Goal: Use online tool/utility: Utilize a website feature to perform a specific function

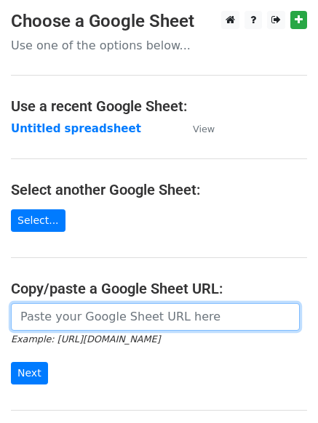
click at [94, 313] on input "url" at bounding box center [155, 317] width 289 height 28
paste input "[URL][DOMAIN_NAME]"
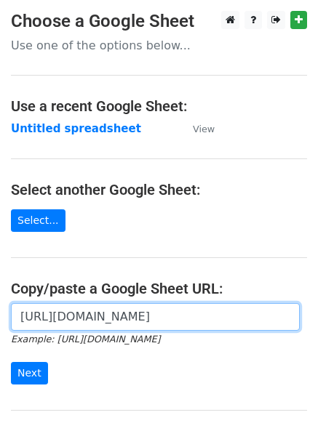
scroll to position [0, 310]
type input "[URL][DOMAIN_NAME]"
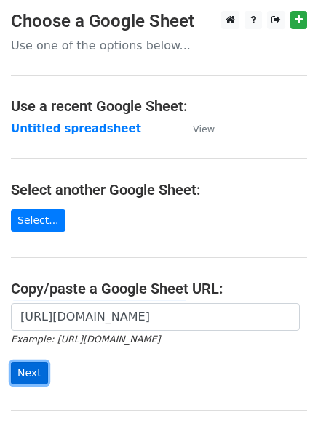
scroll to position [0, 0]
click at [24, 374] on input "Next" at bounding box center [29, 373] width 37 height 23
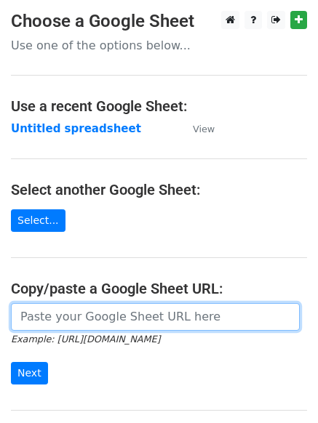
click at [68, 311] on input "url" at bounding box center [155, 317] width 289 height 28
paste input "https://docs.google.com/spreadsheets/d/1yksgZgcmqhbPZ2DC4wy_dy5Q1c9fFTCeyd3nyb9…"
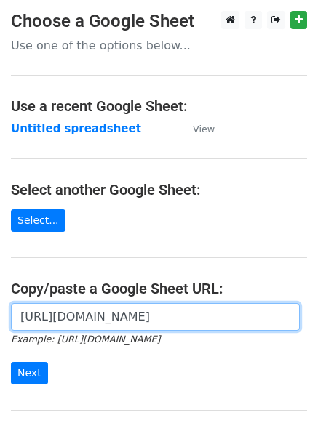
scroll to position [0, 310]
type input "https://docs.google.com/spreadsheets/d/1yksgZgcmqhbPZ2DC4wy_dy5Q1c9fFTCeyd3nyb9…"
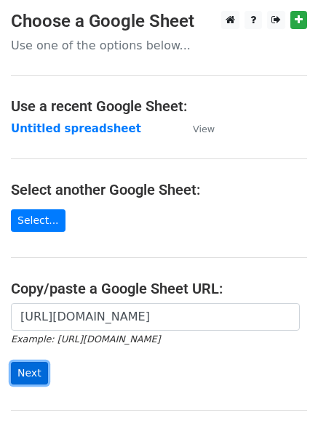
click at [28, 366] on input "Next" at bounding box center [29, 373] width 37 height 23
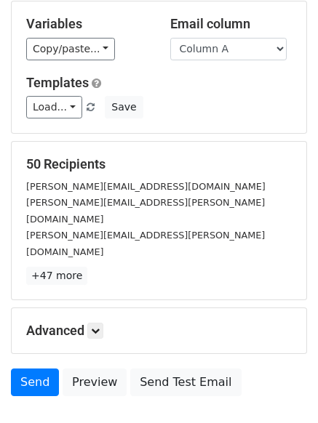
scroll to position [85, 0]
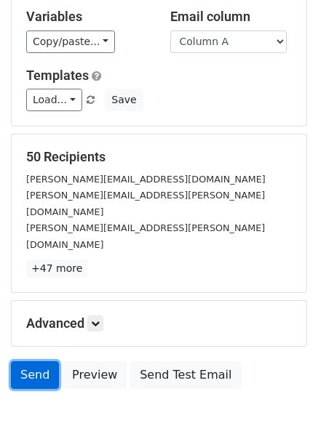
click at [44, 361] on link "Send" at bounding box center [35, 375] width 48 height 28
